Goal: Task Accomplishment & Management: Manage account settings

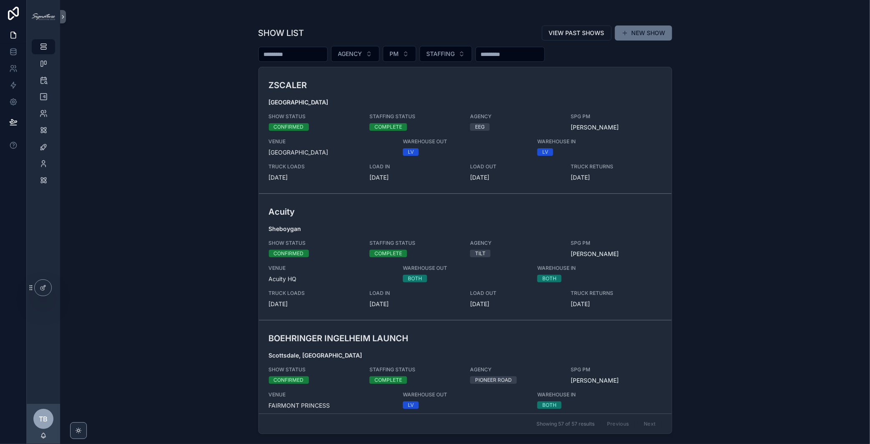
click at [280, 50] on input "scrollable content" at bounding box center [293, 54] width 68 height 12
type input "****"
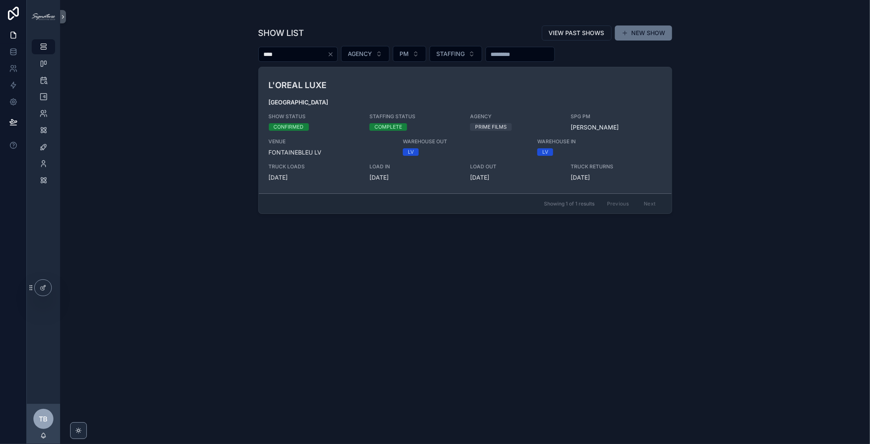
click at [370, 83] on h3 "L'OREAL LUXE" at bounding box center [398, 85] width 258 height 13
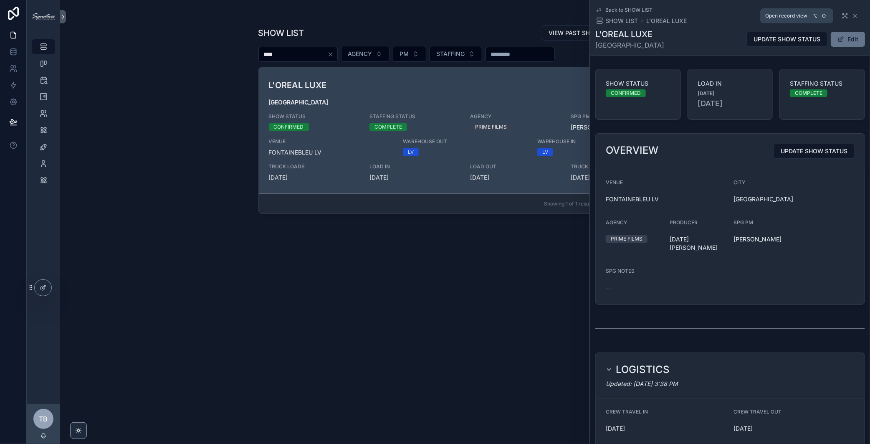
click at [841, 15] on icon "scrollable content" at bounding box center [844, 16] width 7 height 7
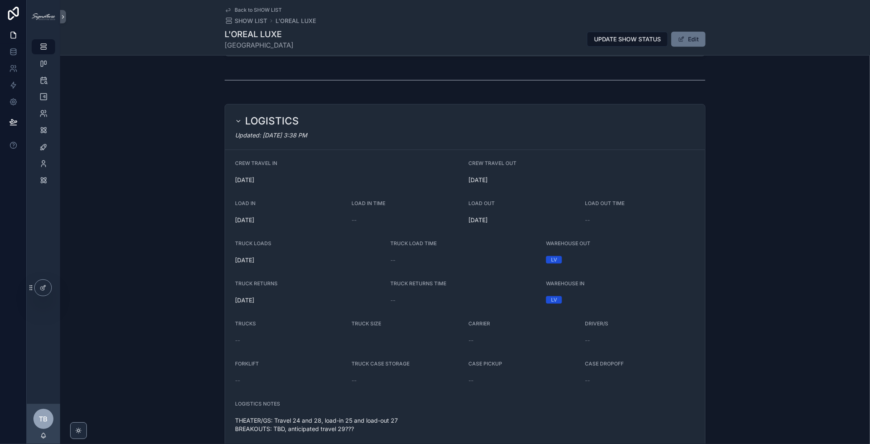
scroll to position [265, 0]
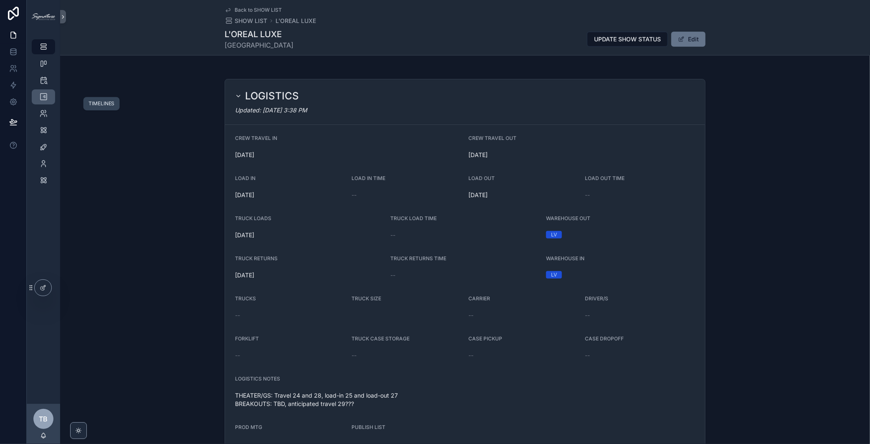
click at [41, 100] on icon "scrollable content" at bounding box center [43, 97] width 8 height 8
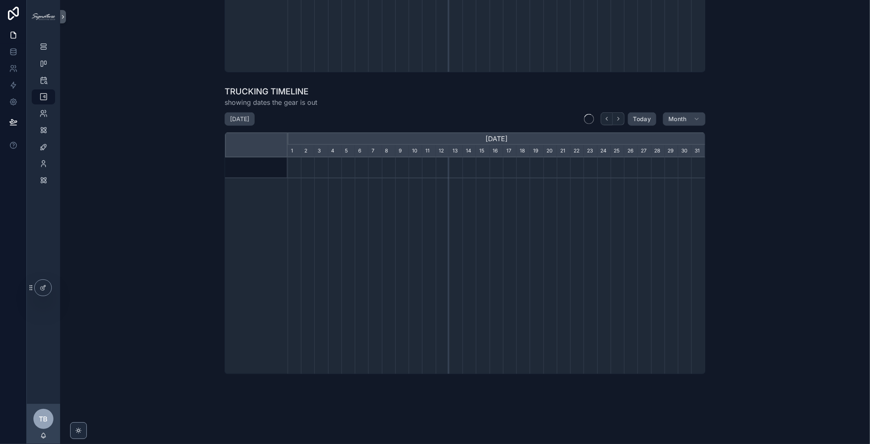
scroll to position [4, 0]
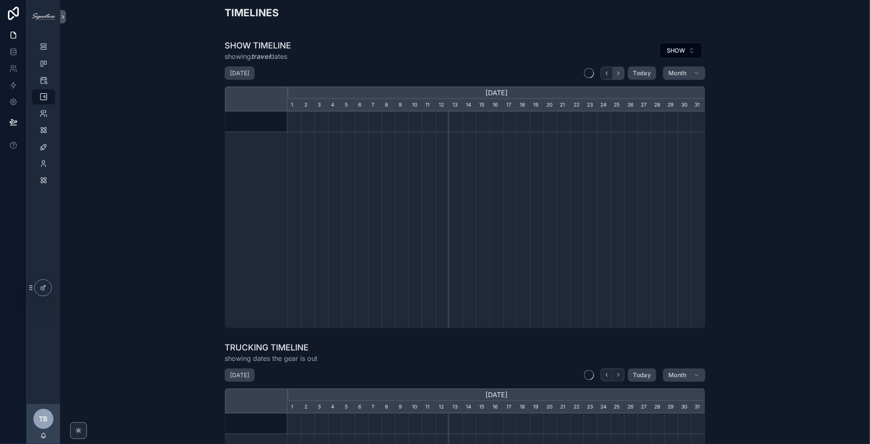
click at [617, 72] on icon "scrollable content" at bounding box center [618, 72] width 2 height 3
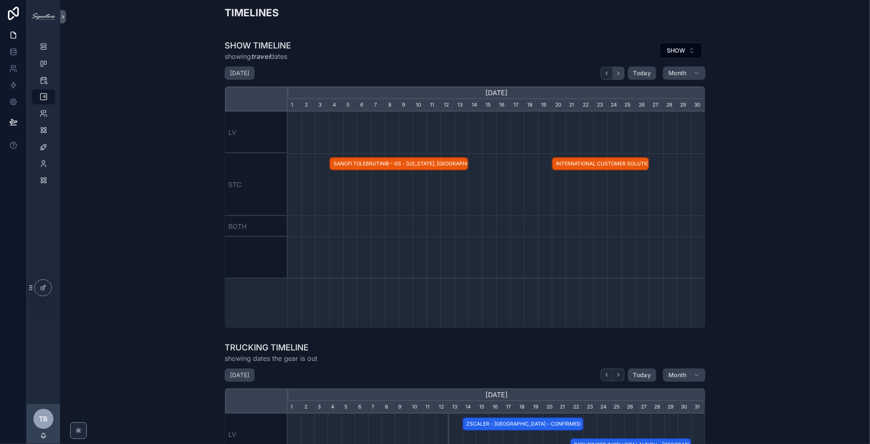
click at [616, 73] on icon "scrollable content" at bounding box center [618, 73] width 6 height 6
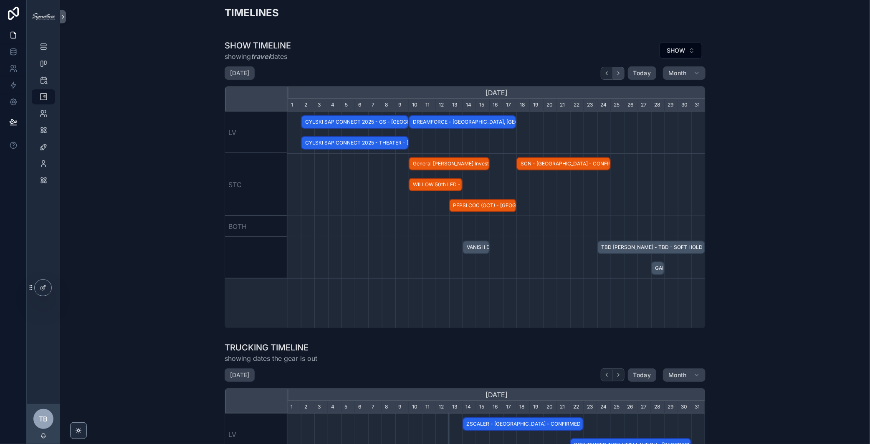
click at [616, 73] on icon "scrollable content" at bounding box center [618, 73] width 6 height 6
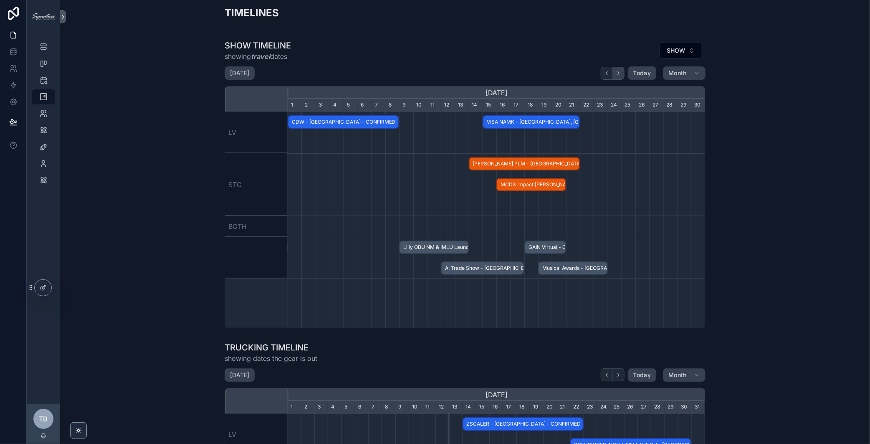
click at [616, 73] on icon "scrollable content" at bounding box center [618, 73] width 6 height 6
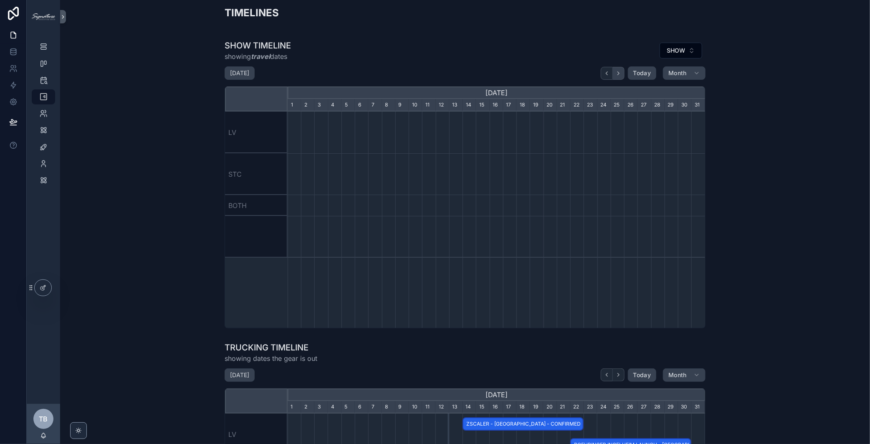
click at [616, 73] on icon "scrollable content" at bounding box center [618, 73] width 6 height 6
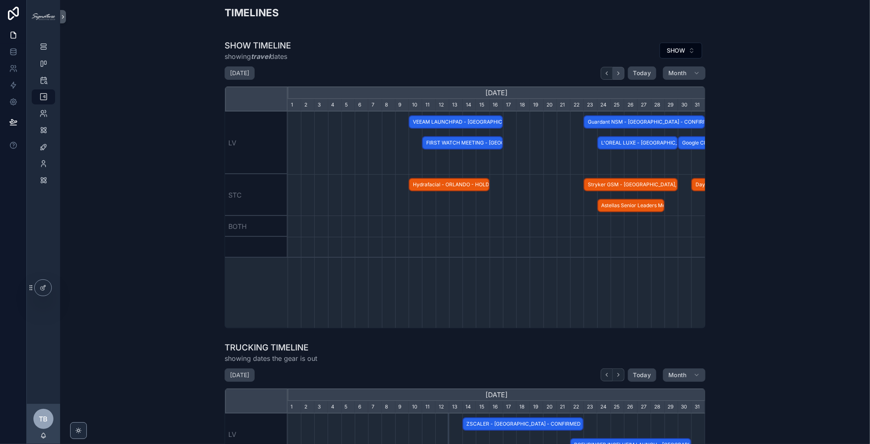
click at [616, 73] on icon "scrollable content" at bounding box center [618, 73] width 6 height 6
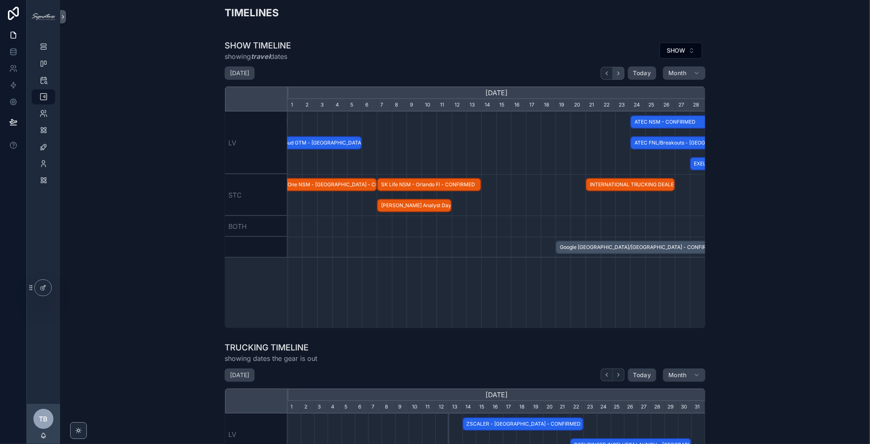
click at [616, 73] on icon "scrollable content" at bounding box center [618, 73] width 6 height 6
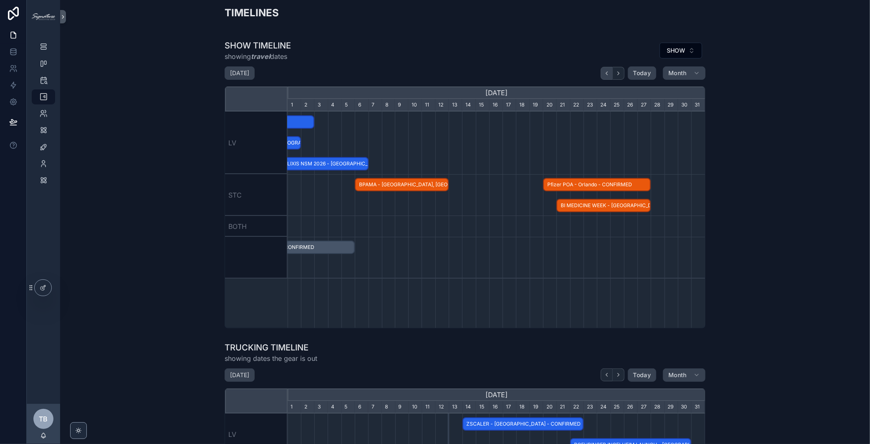
click at [601, 74] on button "scrollable content" at bounding box center [607, 73] width 12 height 13
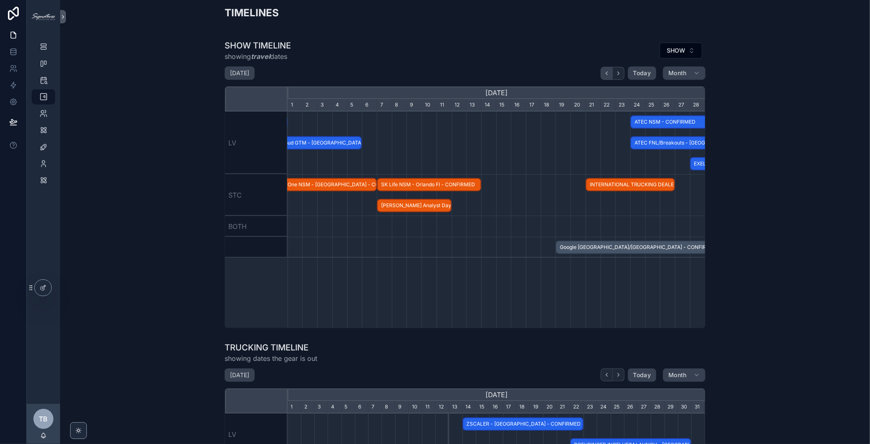
click at [601, 74] on button "scrollable content" at bounding box center [607, 73] width 12 height 13
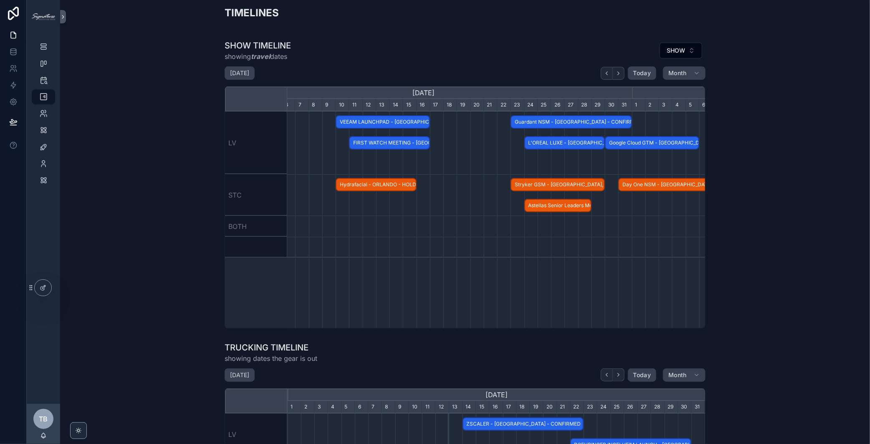
scroll to position [0, 492]
click at [526, 123] on span "Guardant NSM - Los Angeles - CONFIRMED" at bounding box center [568, 122] width 119 height 14
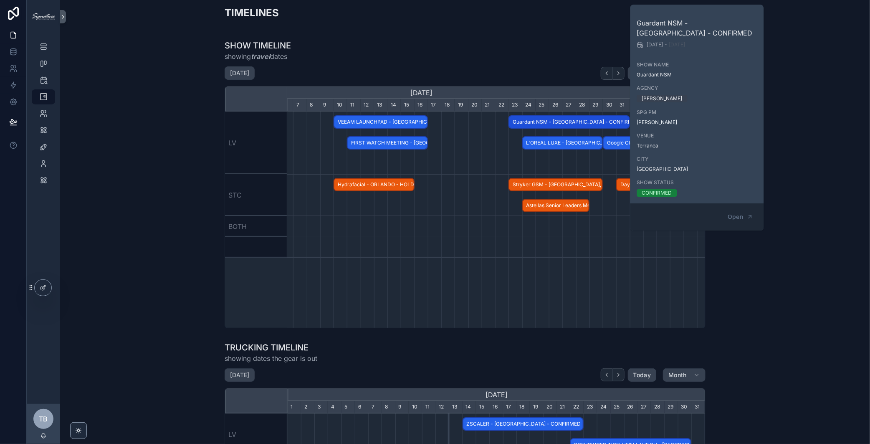
click at [544, 142] on span "L'OREAL LUXE - LAS VEGAS - CONFIRMED" at bounding box center [562, 143] width 79 height 14
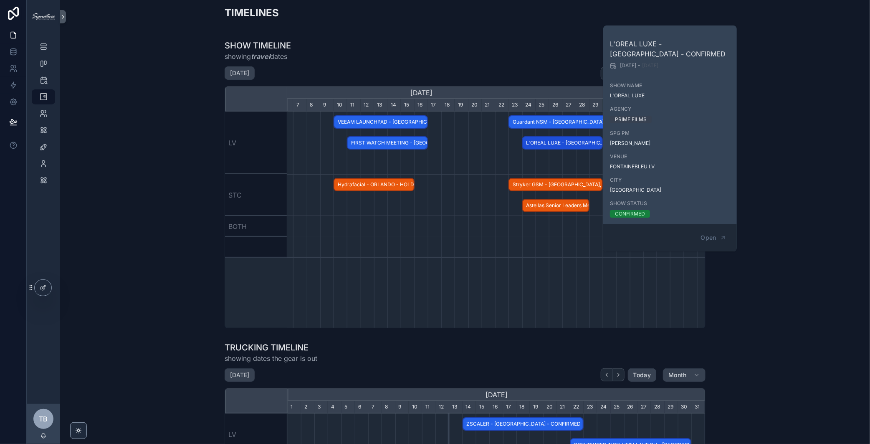
click at [532, 185] on span "Stryker GSM - Orlando, FL - CONFIRMED" at bounding box center [555, 185] width 93 height 14
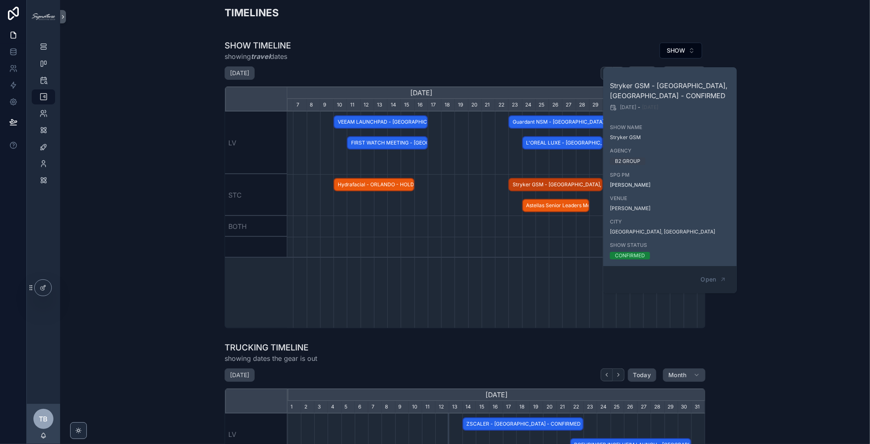
click at [533, 209] on span "Astellas Senior Leaders Meeting - NEW ORLEANS - CONFIRMED" at bounding box center [556, 206] width 66 height 14
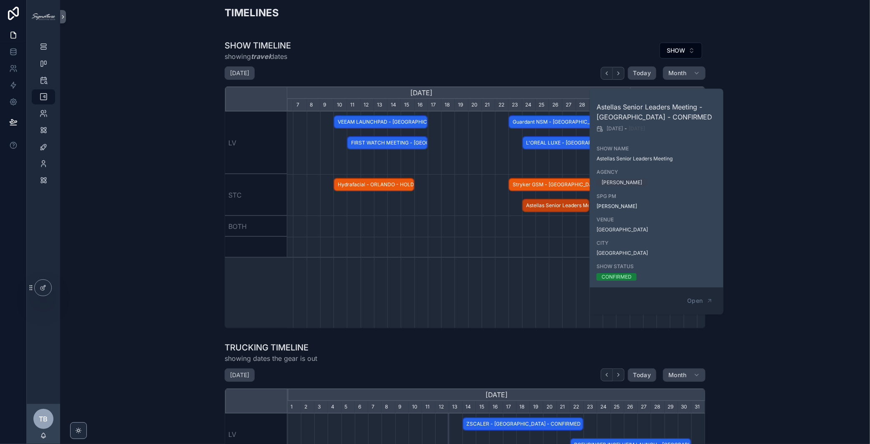
click at [469, 245] on div "scrollable content" at bounding box center [421, 247] width 1252 height 21
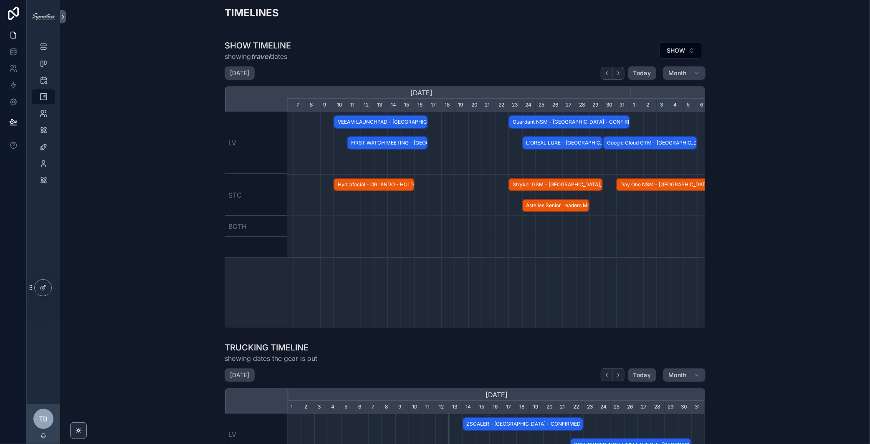
click at [560, 142] on span "L'OREAL LUXE - LAS VEGAS - CONFIRMED" at bounding box center [562, 143] width 79 height 14
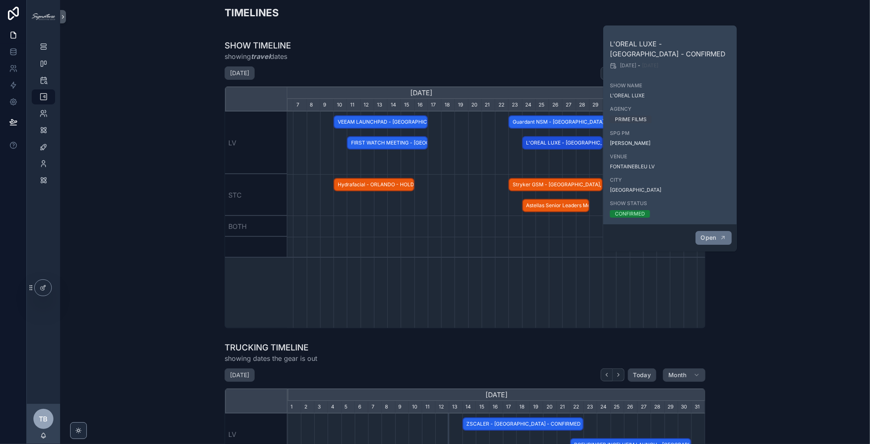
click at [701, 240] on span "Open" at bounding box center [708, 238] width 15 height 8
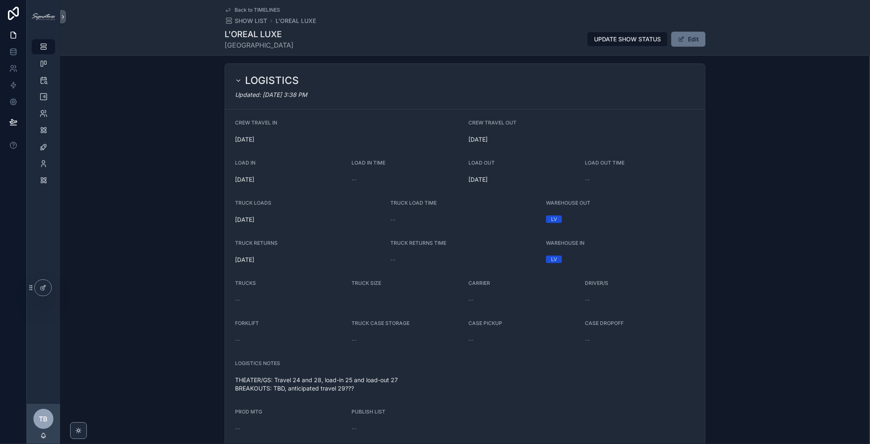
scroll to position [439, 0]
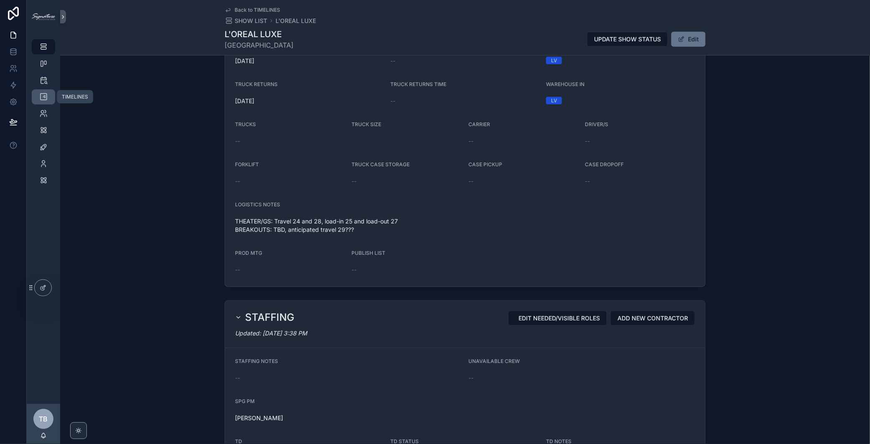
click at [39, 95] on icon "scrollable content" at bounding box center [43, 97] width 8 height 8
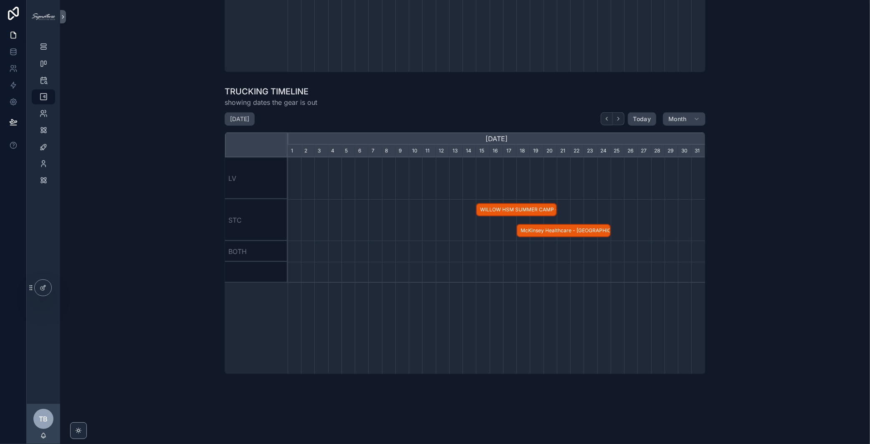
scroll to position [0, 417]
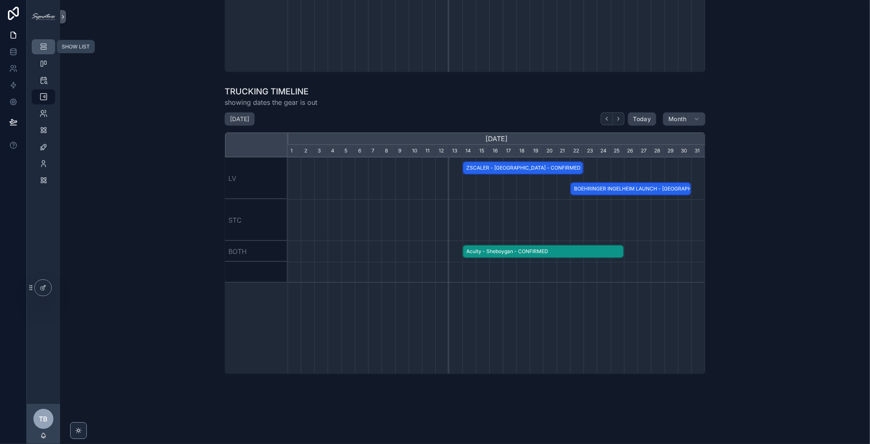
click at [40, 53] on link "SHOW LIST" at bounding box center [43, 46] width 23 height 15
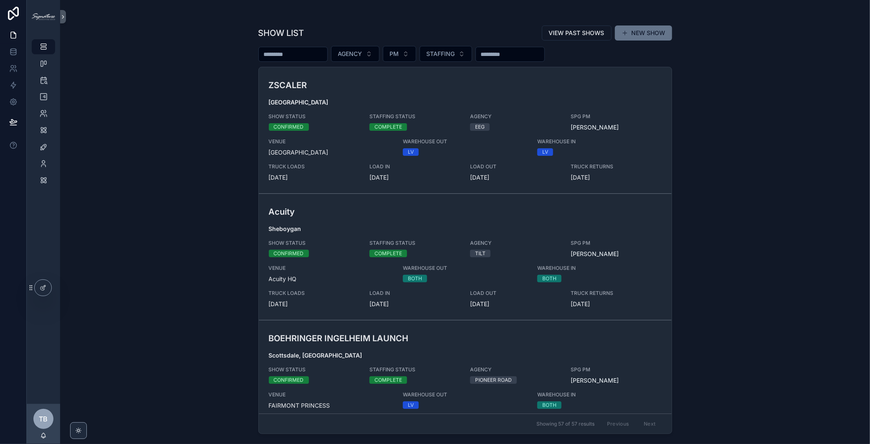
click at [324, 53] on input "scrollable content" at bounding box center [293, 54] width 68 height 12
type input "**********"
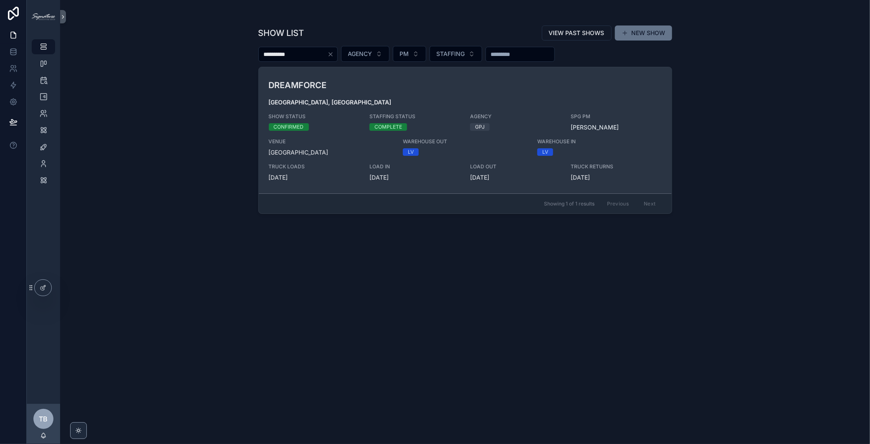
click at [394, 88] on h3 "DREAMFORCE" at bounding box center [398, 85] width 258 height 13
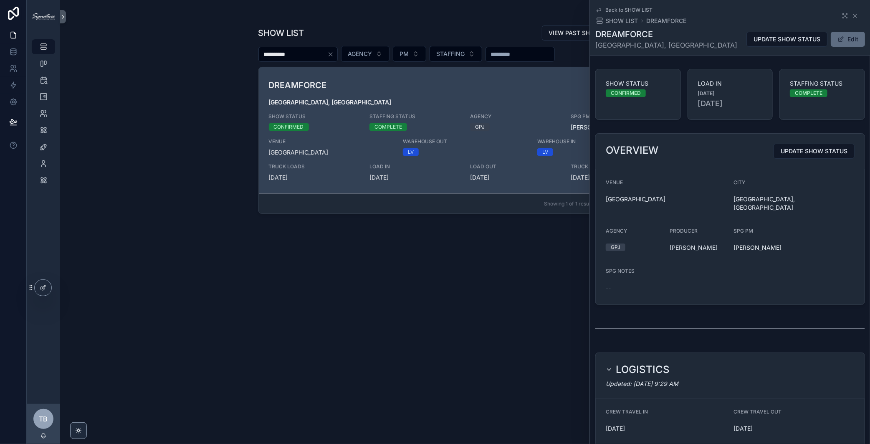
click at [837, 40] on span "scrollable content" at bounding box center [840, 39] width 7 height 7
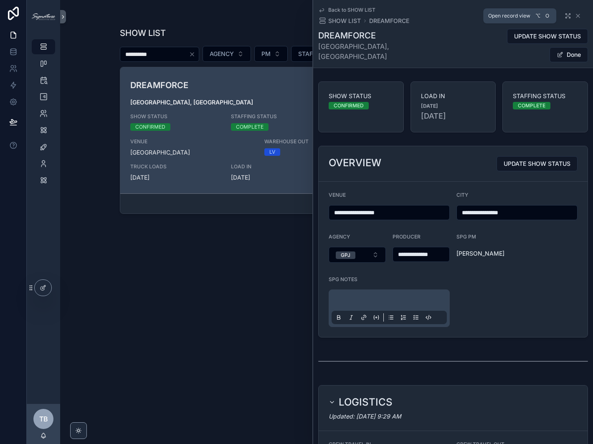
click at [564, 15] on icon "scrollable content" at bounding box center [567, 16] width 7 height 7
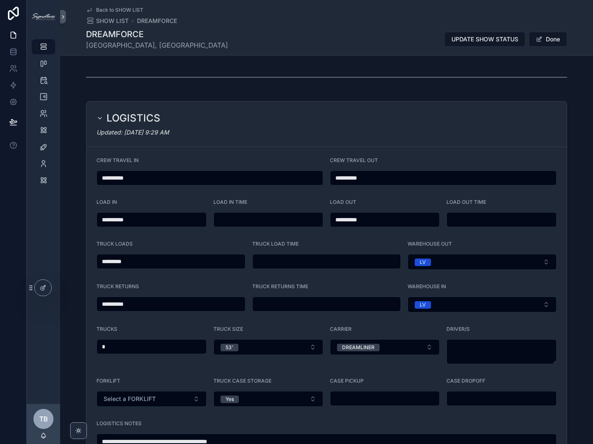
scroll to position [308, 0]
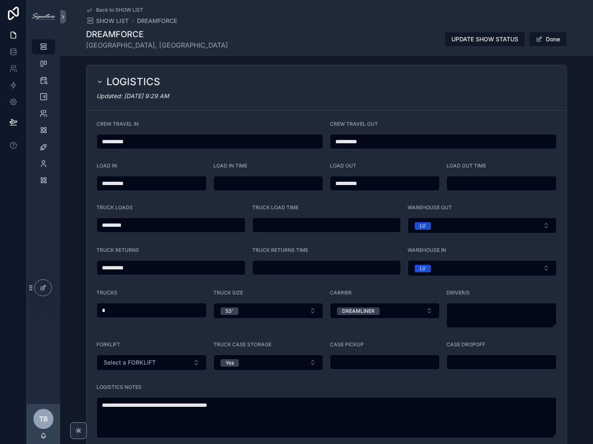
click at [161, 182] on input "**********" at bounding box center [151, 183] width 109 height 12
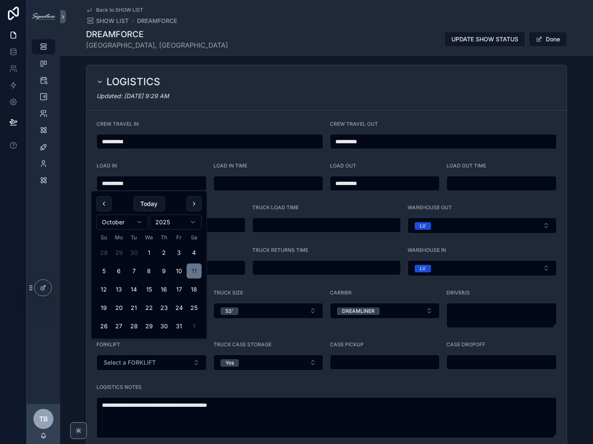
click at [135, 164] on div "LOAD IN" at bounding box center [151, 167] width 110 height 10
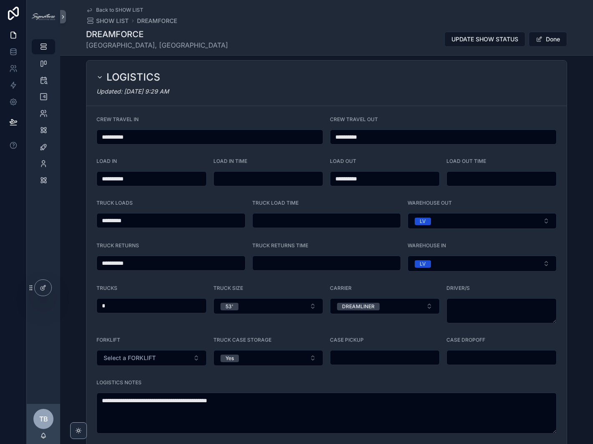
scroll to position [320, 0]
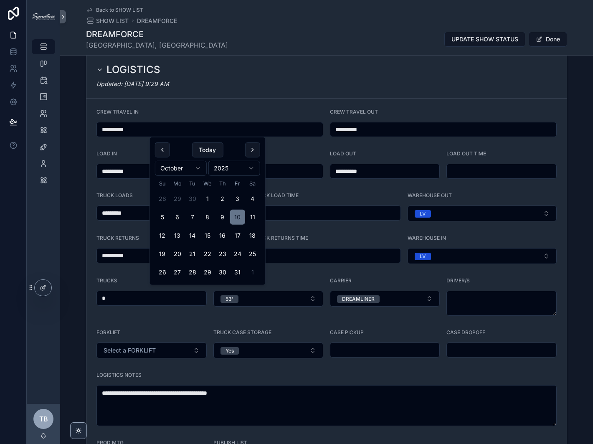
click at [168, 132] on input "**********" at bounding box center [210, 130] width 226 height 12
click at [248, 218] on button "11" at bounding box center [252, 216] width 15 height 15
type input "**********"
click at [223, 82] on div "Updated: 7/29/2025 9:29 AM" at bounding box center [326, 84] width 460 height 8
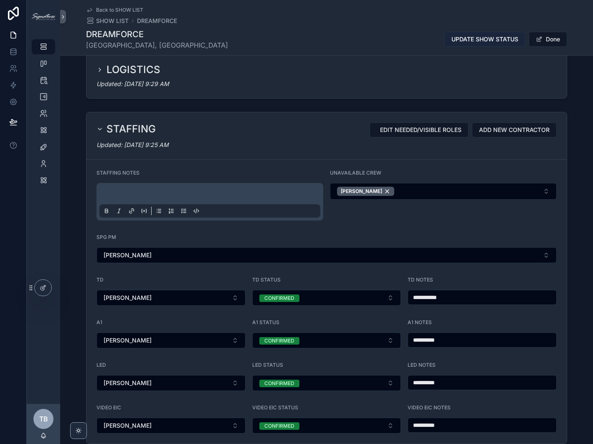
click at [502, 40] on span "UPDATE SHOW STATUS" at bounding box center [484, 39] width 67 height 8
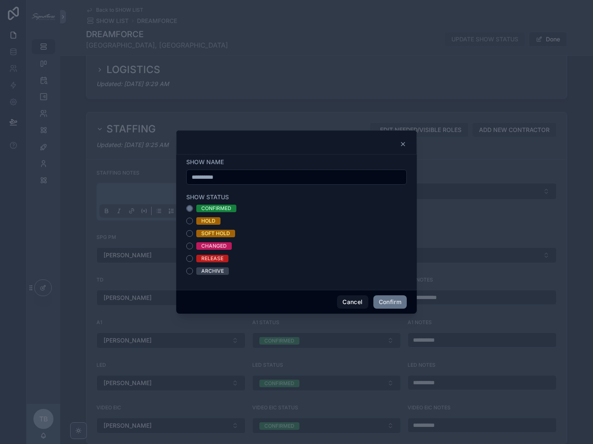
click at [220, 245] on div "CHANGED" at bounding box center [213, 246] width 25 height 8
click at [193, 245] on button "CHANGED" at bounding box center [189, 245] width 7 height 7
click at [386, 303] on button "Confirm" at bounding box center [389, 301] width 33 height 13
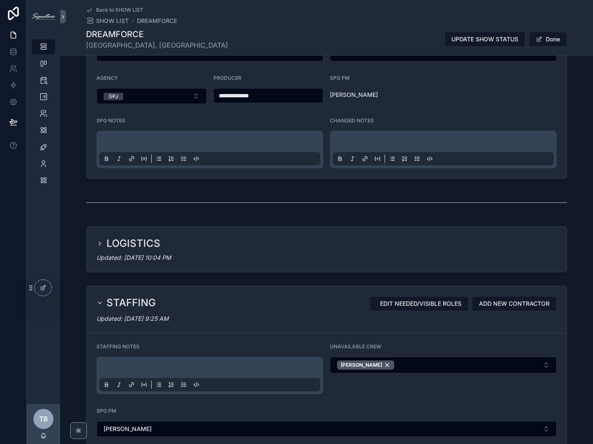
scroll to position [135, 0]
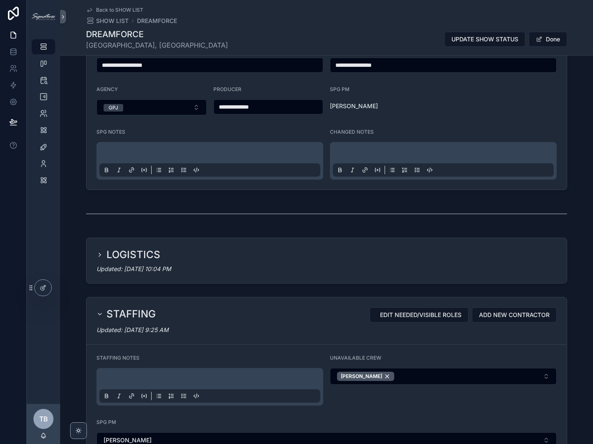
click at [134, 243] on div "LOGISTICS Updated: 8/12/2025 10:04 PM" at bounding box center [326, 260] width 480 height 45
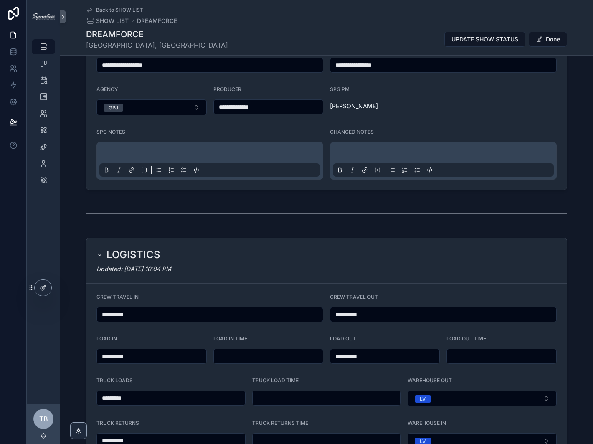
scroll to position [211, 0]
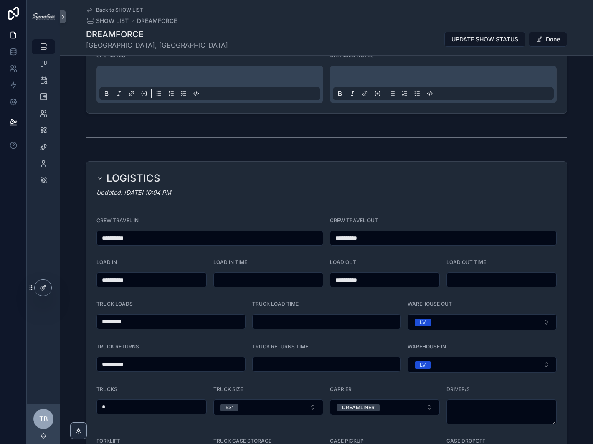
click at [155, 283] on input "**********" at bounding box center [151, 280] width 109 height 12
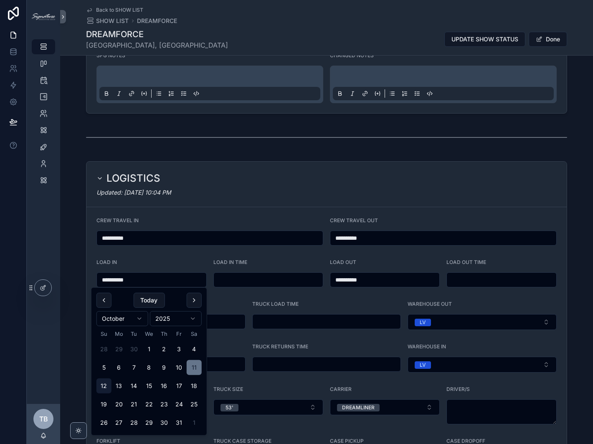
click at [103, 386] on button "12" at bounding box center [103, 385] width 15 height 15
type input "**********"
click at [213, 194] on div "Updated: 8/12/2025 10:04 PM" at bounding box center [326, 192] width 460 height 8
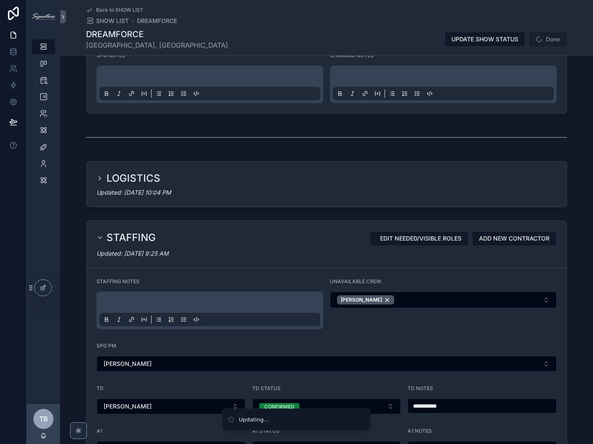
scroll to position [237, 0]
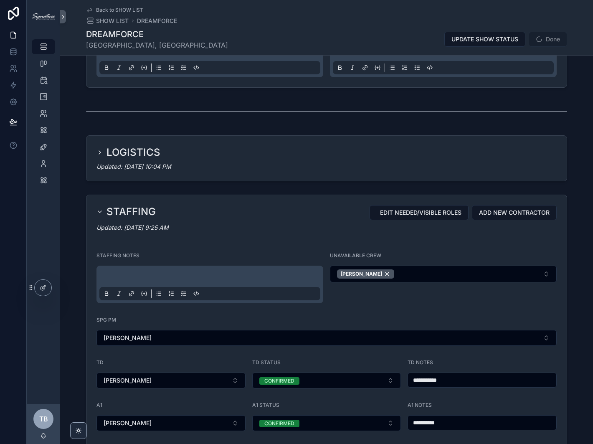
click at [132, 156] on h2 "LOGISTICS" at bounding box center [133, 152] width 54 height 13
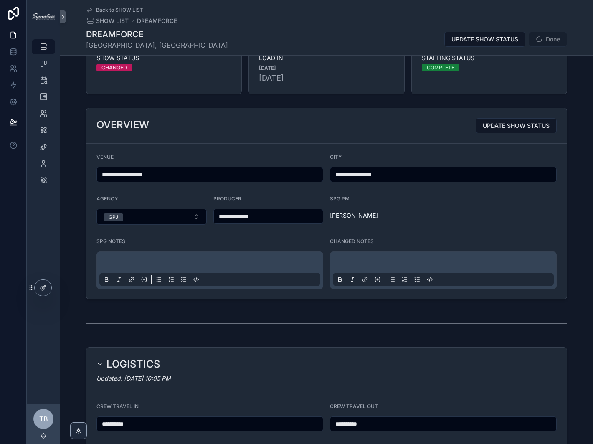
scroll to position [20, 0]
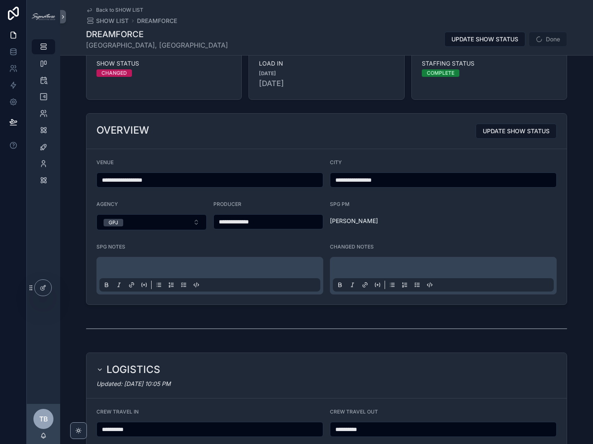
click at [123, 266] on p "scrollable content" at bounding box center [211, 269] width 221 height 8
click at [122, 265] on p "scrollable content" at bounding box center [211, 269] width 221 height 8
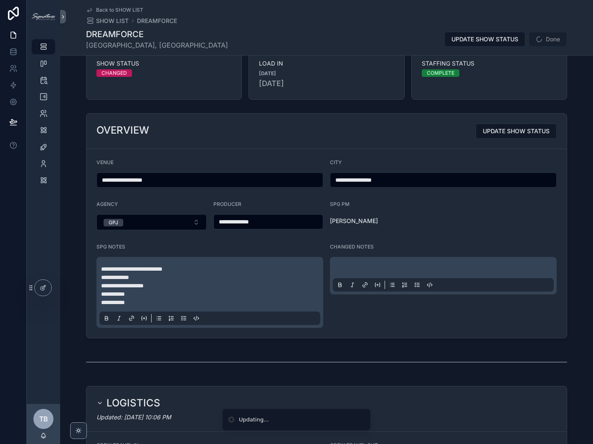
click at [386, 268] on p "scrollable content" at bounding box center [444, 269] width 221 height 8
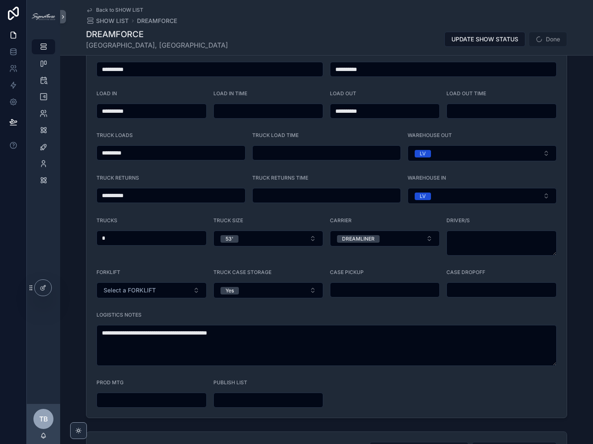
scroll to position [442, 0]
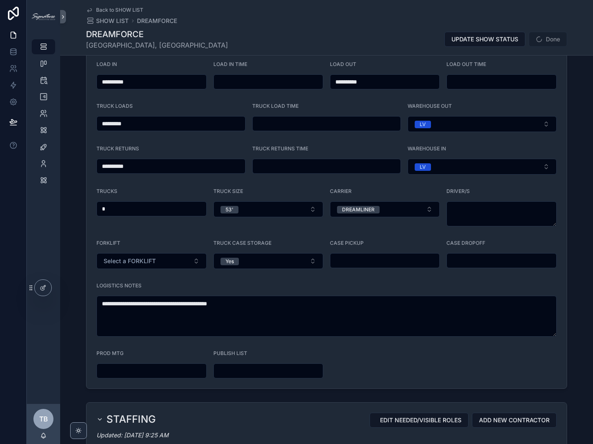
click at [147, 81] on input "**********" at bounding box center [151, 82] width 109 height 12
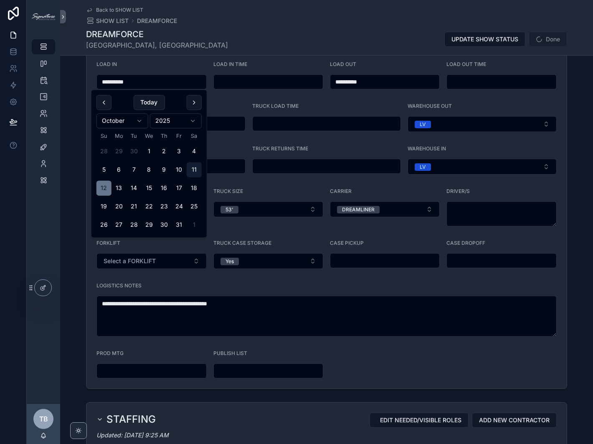
click at [196, 170] on button "11" at bounding box center [194, 169] width 15 height 15
type input "**********"
click at [178, 63] on div "LOAD IN" at bounding box center [151, 66] width 110 height 10
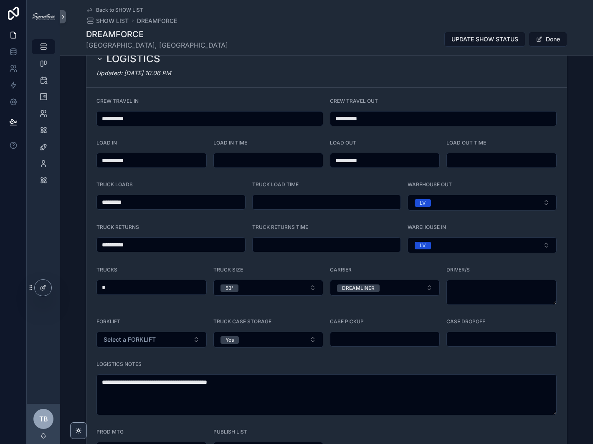
scroll to position [367, 0]
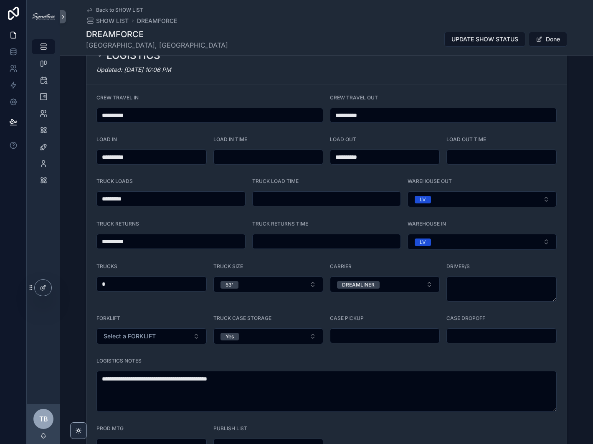
click at [152, 115] on input "**********" at bounding box center [210, 115] width 226 height 12
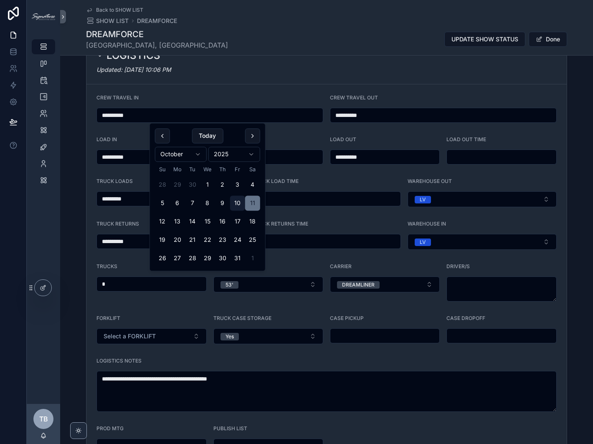
click at [234, 199] on button "10" at bounding box center [237, 203] width 15 height 15
type input "**********"
click at [269, 81] on div "LOGISTICS Updated: 8/12/2025 10:06 PM" at bounding box center [326, 61] width 480 height 45
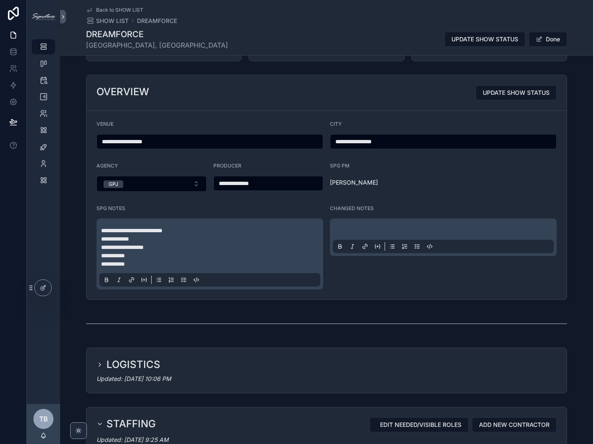
scroll to position [0, 0]
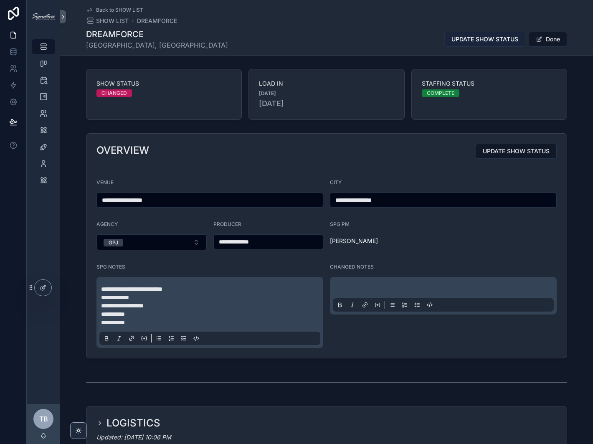
click at [486, 41] on span "UPDATE SHOW STATUS" at bounding box center [484, 39] width 67 height 8
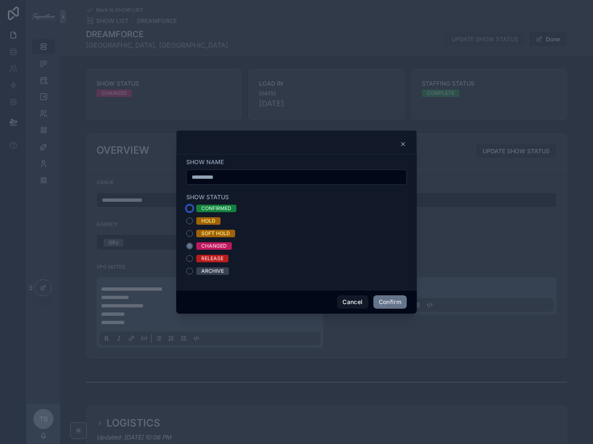
click at [190, 210] on button "CONFIRMED" at bounding box center [189, 208] width 7 height 7
click at [378, 303] on button "Confirm" at bounding box center [389, 301] width 33 height 13
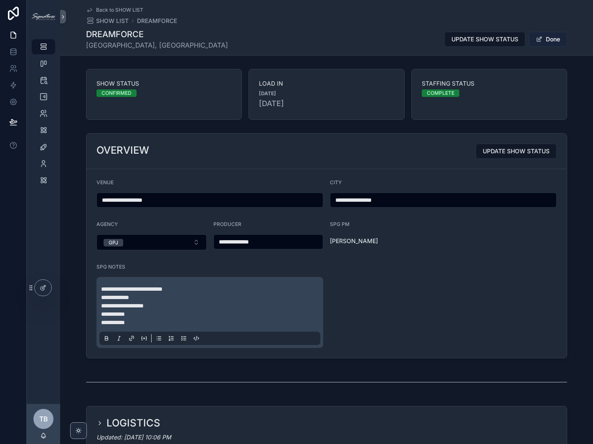
click at [547, 41] on button "Done" at bounding box center [547, 39] width 38 height 15
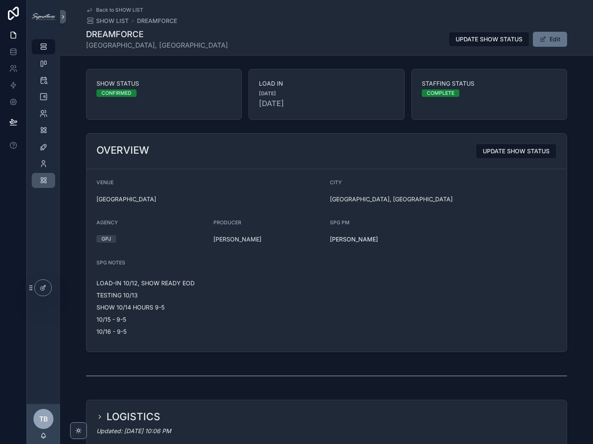
click at [42, 180] on icon "scrollable content" at bounding box center [43, 180] width 8 height 8
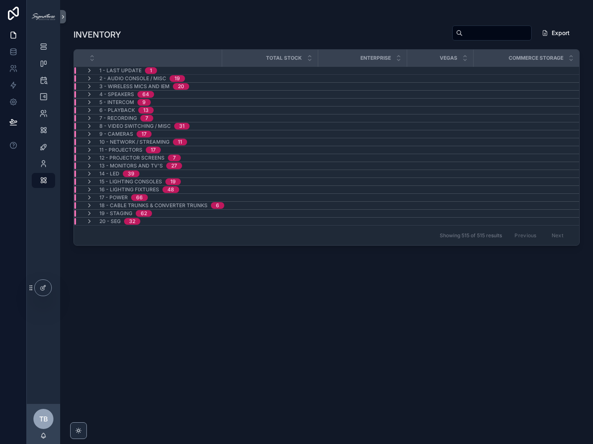
click at [124, 78] on span "2 - Audio Console / Misc" at bounding box center [132, 78] width 67 height 7
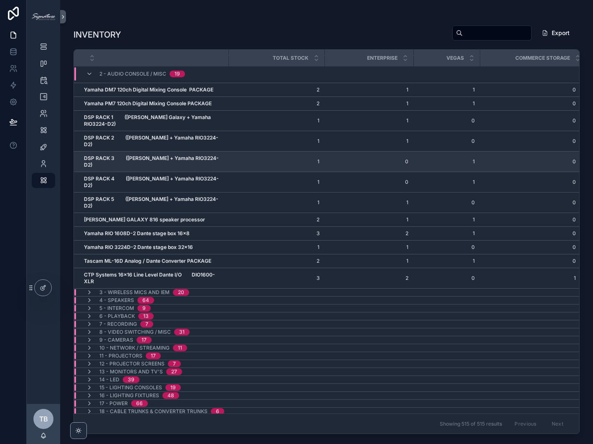
scroll to position [132, 0]
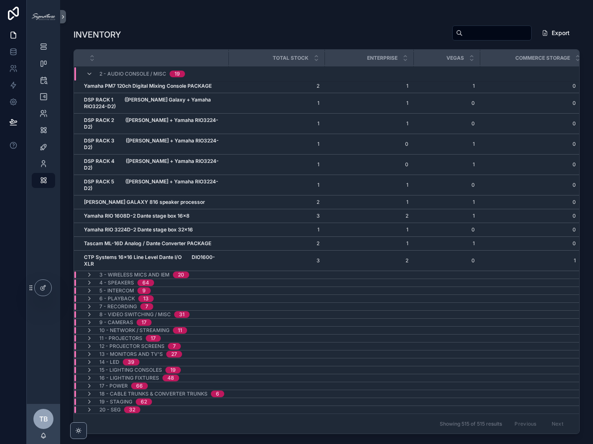
click at [112, 279] on span "4 - Speakers" at bounding box center [116, 282] width 35 height 7
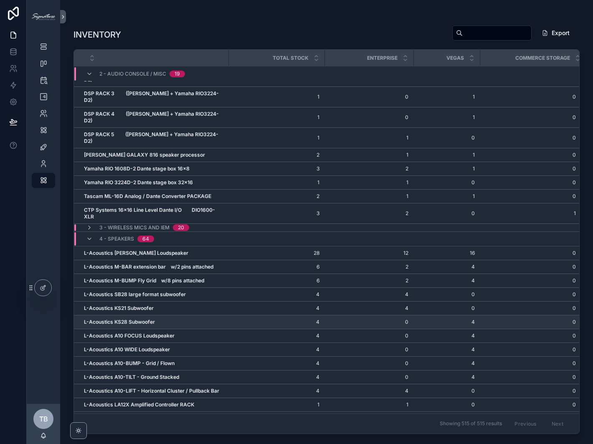
scroll to position [250, 0]
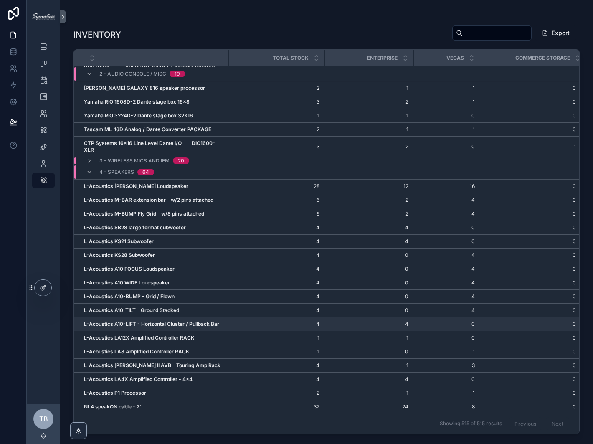
click at [240, 321] on span "4" at bounding box center [276, 324] width 86 height 7
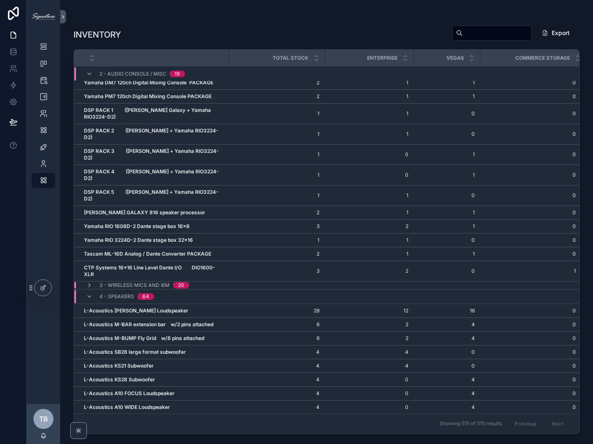
scroll to position [0, 0]
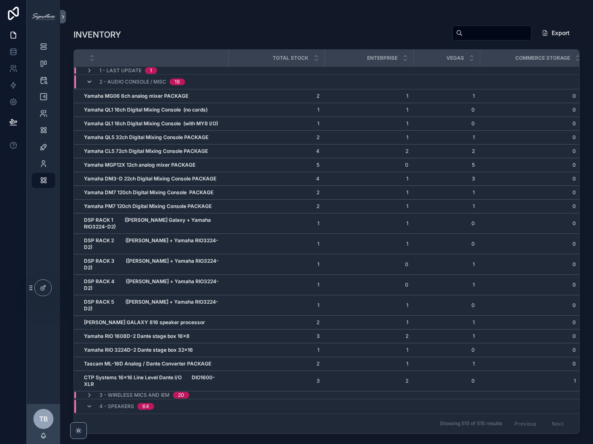
click at [86, 82] on icon "scrollable content" at bounding box center [89, 81] width 7 height 7
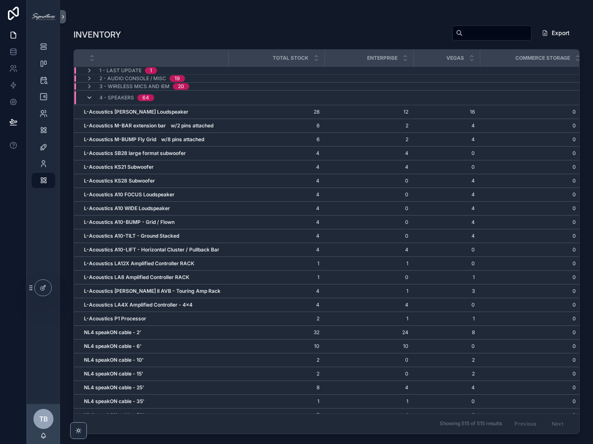
click at [88, 97] on icon "scrollable content" at bounding box center [89, 97] width 7 height 7
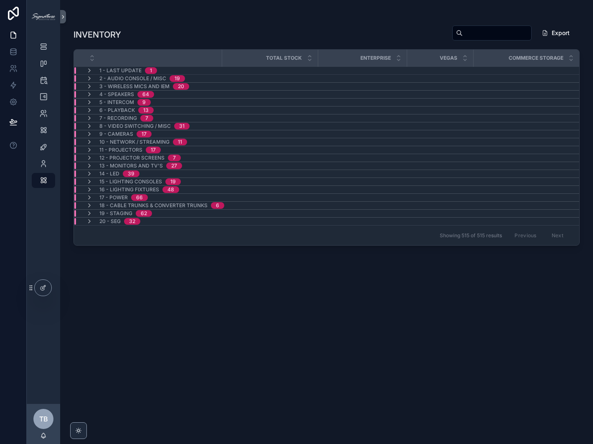
click at [111, 118] on span "7 - Recording" at bounding box center [118, 118] width 38 height 7
